Goal: Check status: Check status

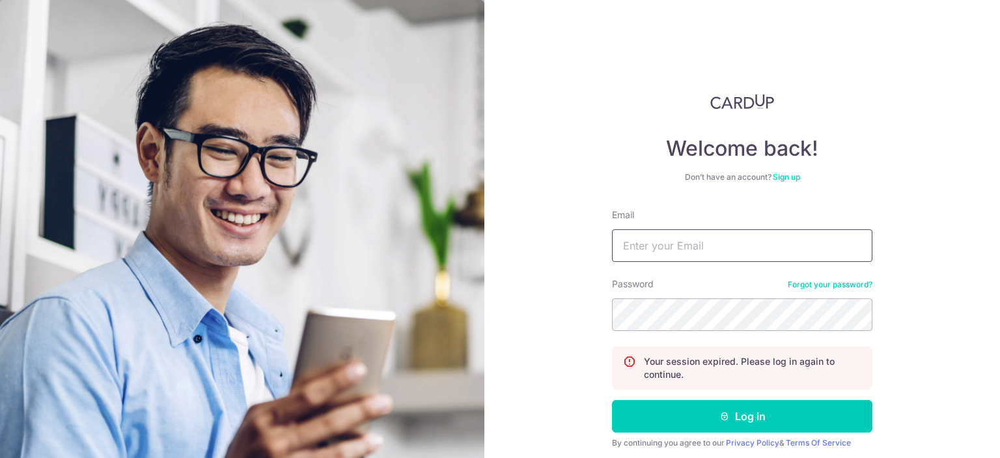
type input "[EMAIL_ADDRESS][DOMAIN_NAME]"
click at [713, 397] on form "Email arthurlim91@gmail.com Password Forgot your password? Your session expired…" at bounding box center [742, 348] width 260 height 281
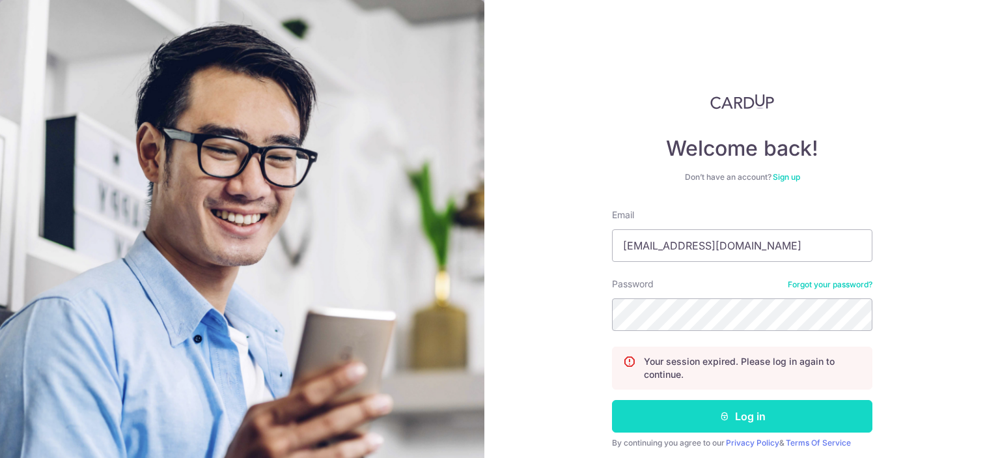
click at [713, 404] on button "Log in" at bounding box center [742, 416] width 260 height 33
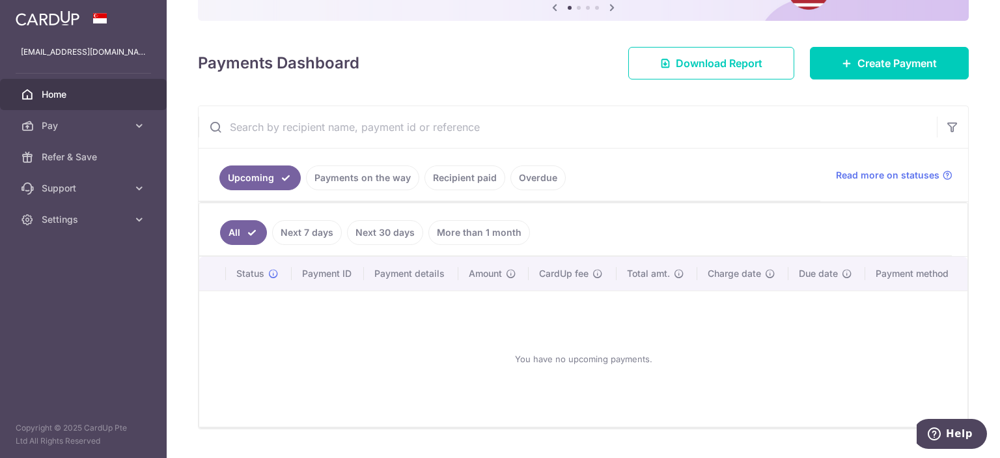
scroll to position [176, 0]
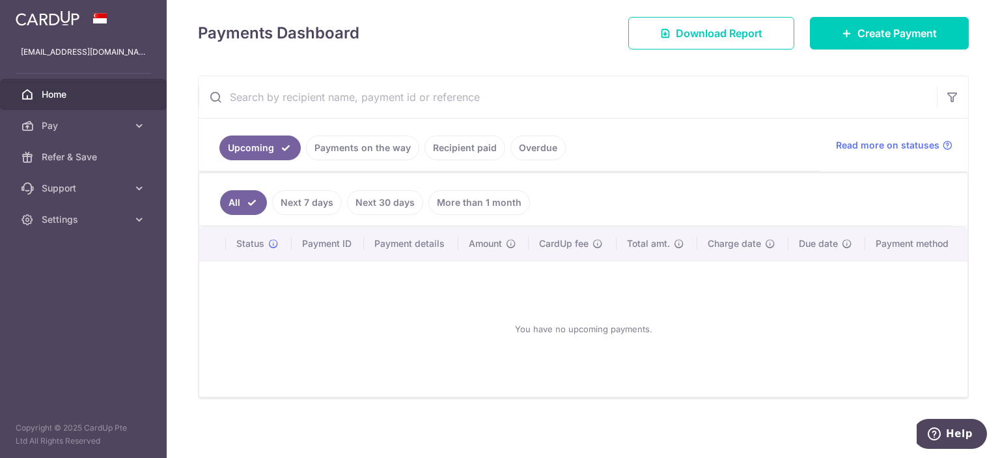
click at [374, 156] on link "Payments on the way" at bounding box center [362, 147] width 113 height 25
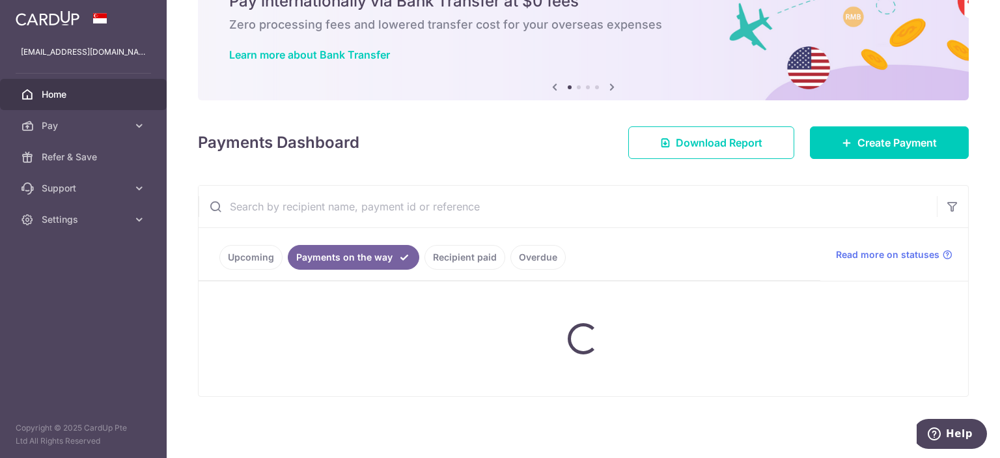
scroll to position [39, 0]
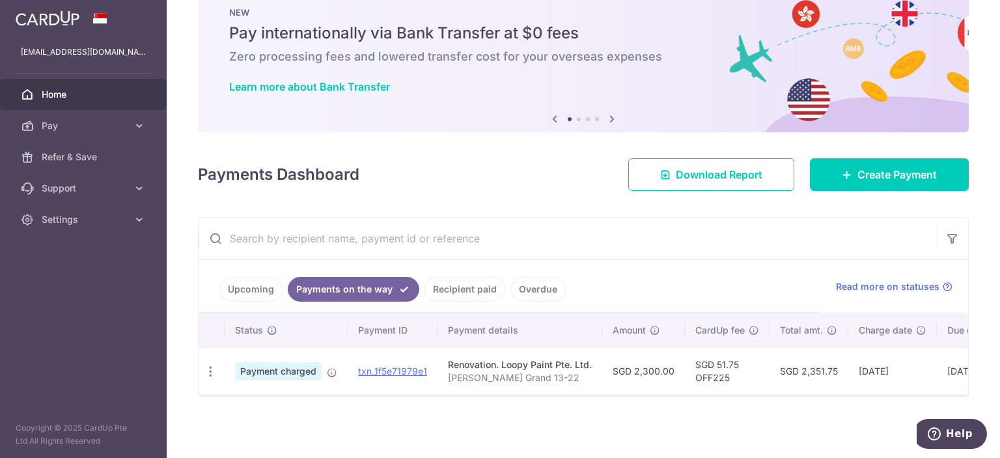
click at [456, 278] on link "Recipient paid" at bounding box center [464, 289] width 81 height 25
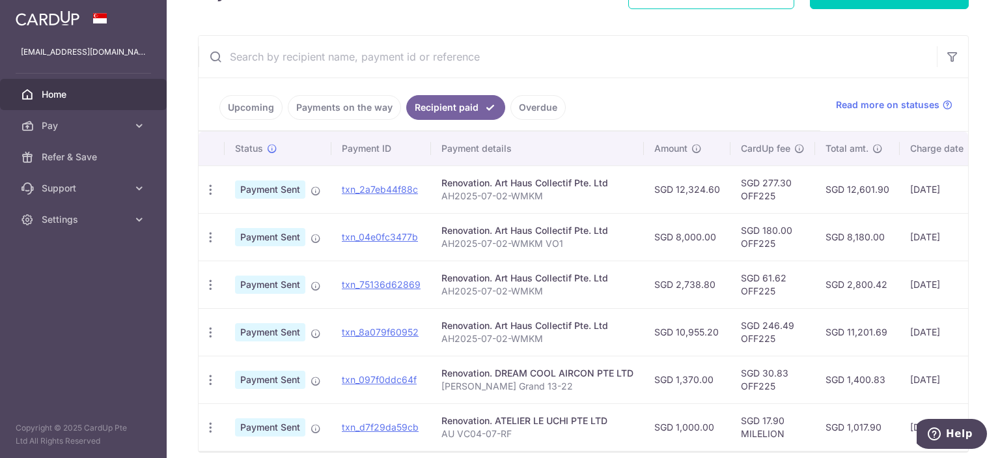
scroll to position [217, 0]
